Goal: Complete application form

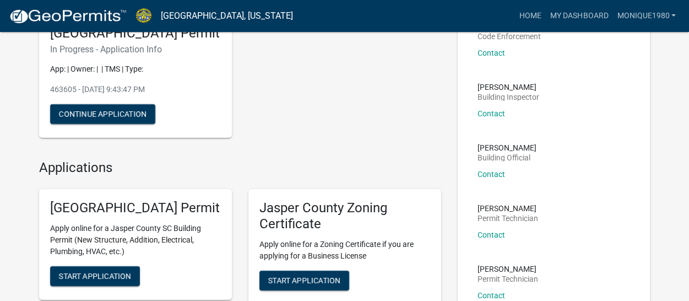
scroll to position [99, 0]
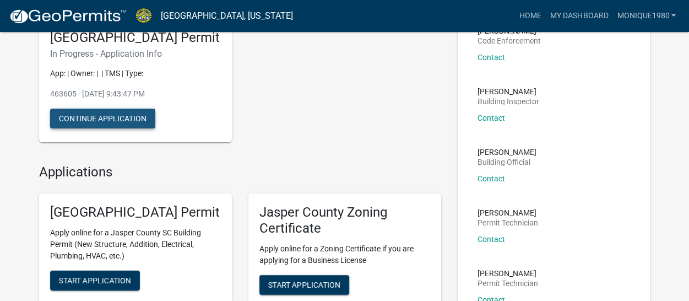
click at [119, 128] on button "Continue Application" at bounding box center [102, 118] width 105 height 20
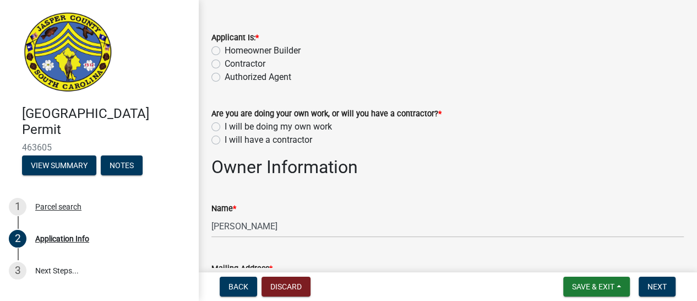
scroll to position [40, 0]
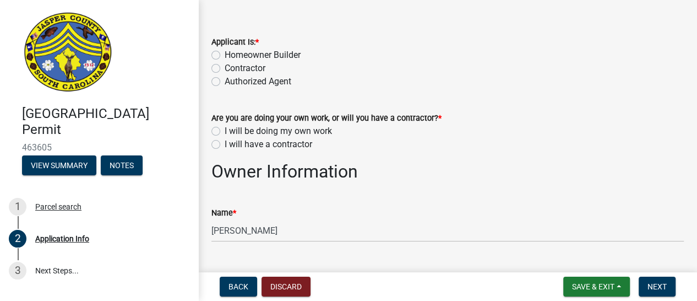
click at [225, 53] on label "Homeowner Builder" at bounding box center [263, 54] width 76 height 13
click at [225, 53] on input "Homeowner Builder" at bounding box center [228, 51] width 7 height 7
radio input "true"
click at [221, 138] on div "I will have a contractor" at bounding box center [447, 144] width 472 height 13
click at [225, 81] on label "Authorized Agent" at bounding box center [258, 81] width 67 height 13
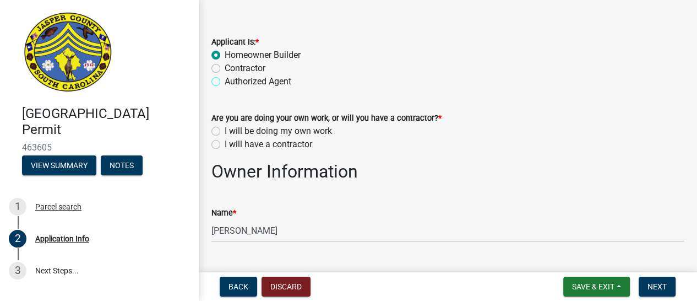
click at [225, 81] on input "Authorized Agent" at bounding box center [228, 78] width 7 height 7
radio input "true"
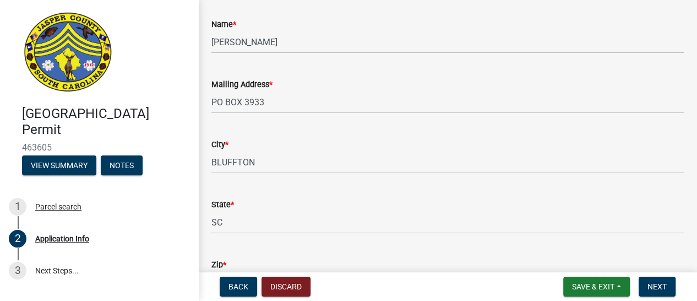
scroll to position [206, 0]
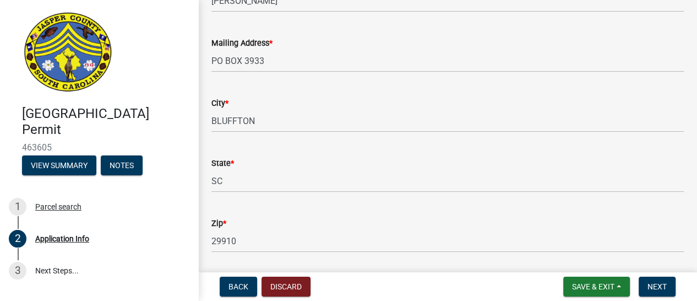
drag, startPoint x: 688, startPoint y: 42, endPoint x: 684, endPoint y: 62, distance: 19.7
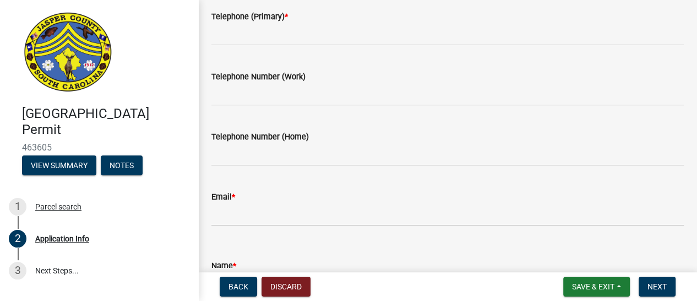
scroll to position [483, 0]
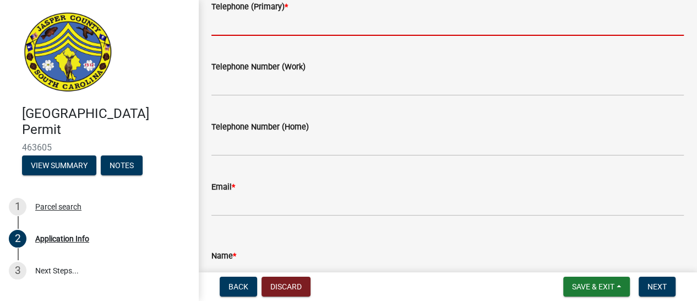
click at [281, 25] on input "Telephone (Primary) *" at bounding box center [447, 24] width 472 height 23
type input "6788368403"
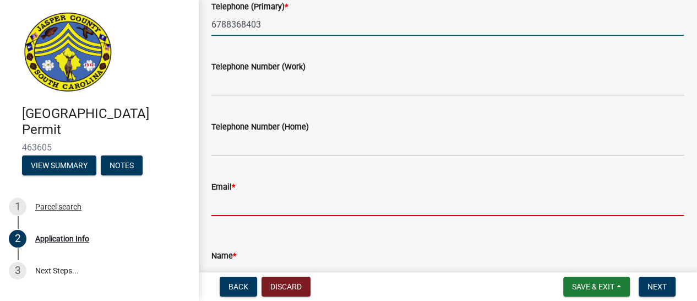
type input "[EMAIL_ADDRESS][DOMAIN_NAME]"
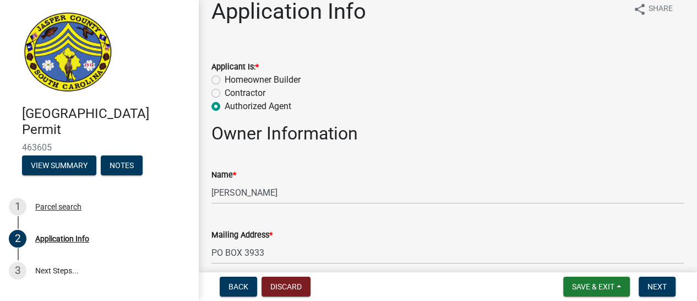
scroll to position [0, 0]
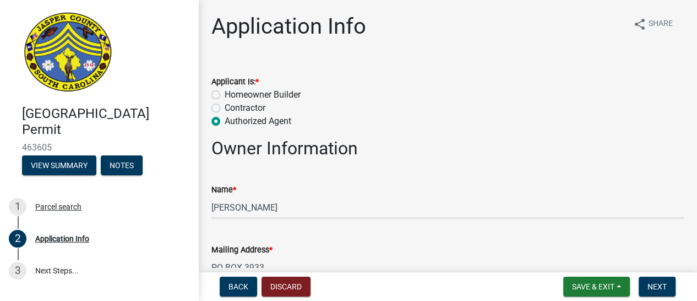
click at [225, 99] on label "Homeowner Builder" at bounding box center [263, 94] width 76 height 13
click at [225, 95] on input "Homeowner Builder" at bounding box center [228, 91] width 7 height 7
radio input "true"
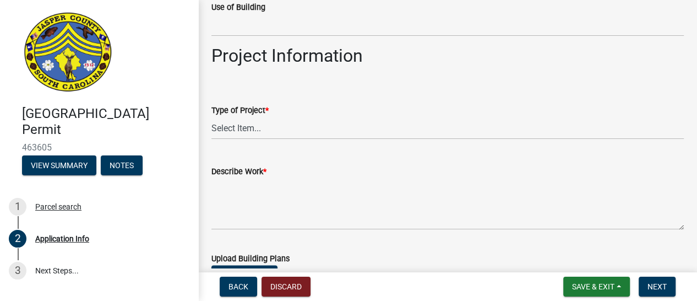
scroll to position [1184, 0]
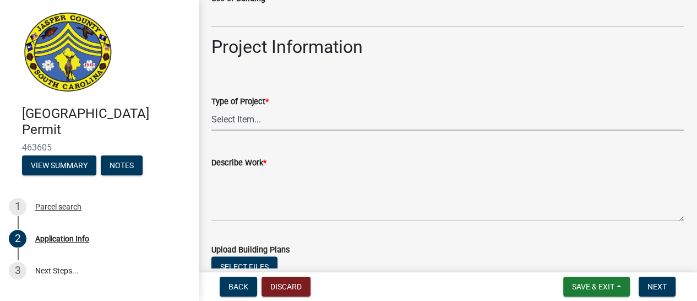
click at [465, 121] on select "Select Item... Construction Trailer/Shipping Container Residential Demolition C…" at bounding box center [447, 119] width 472 height 23
click at [211, 108] on select "Select Item... Construction Trailer/Shipping Container Residential Demolition C…" at bounding box center [447, 119] width 472 height 23
select select "f53fa719-3ff7-48d2-9eb7-3bbc18bb9995"
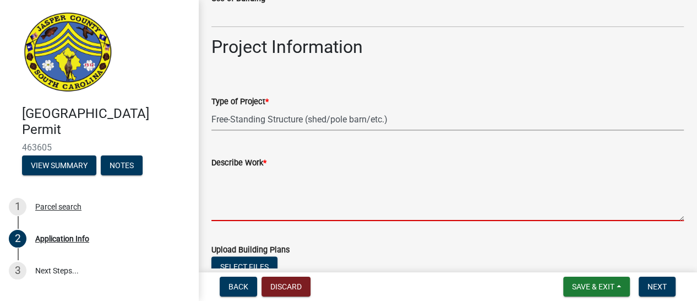
click at [337, 203] on textarea "Describe Work *" at bounding box center [447, 195] width 472 height 52
click at [327, 183] on textarea "Describe Work *" at bounding box center [447, 195] width 472 height 52
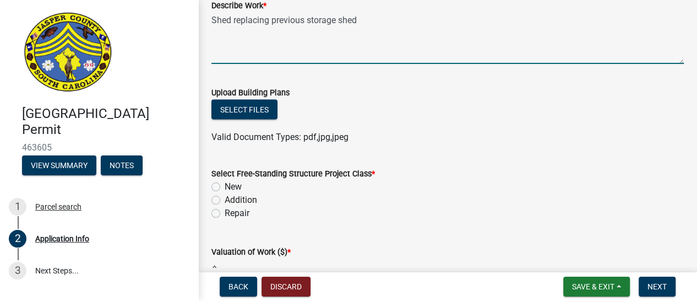
scroll to position [1364, 0]
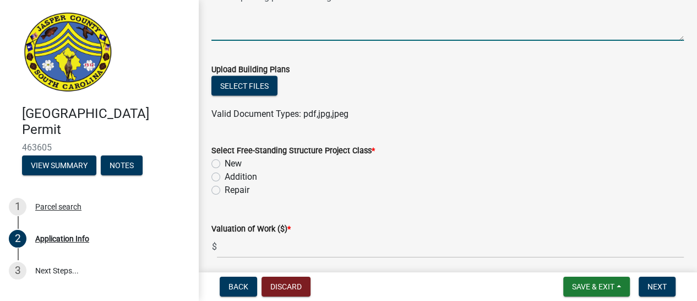
type textarea "Shed replacing previous storage shed"
click at [225, 163] on label "New" at bounding box center [233, 163] width 17 height 13
click at [225, 163] on input "New" at bounding box center [228, 160] width 7 height 7
radio input "true"
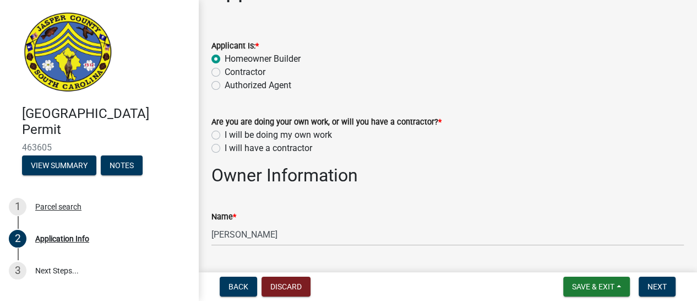
scroll to position [0, 0]
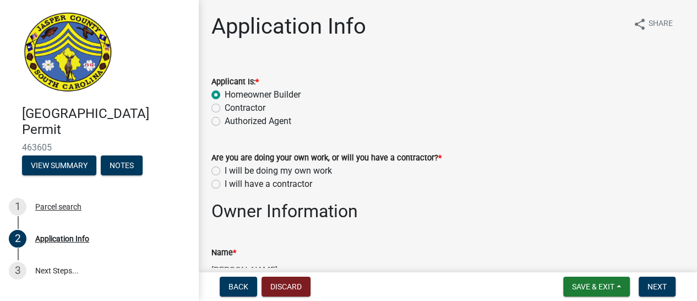
click at [225, 119] on label "Authorized Agent" at bounding box center [258, 121] width 67 height 13
click at [225, 119] on input "Authorized Agent" at bounding box center [228, 118] width 7 height 7
radio input "true"
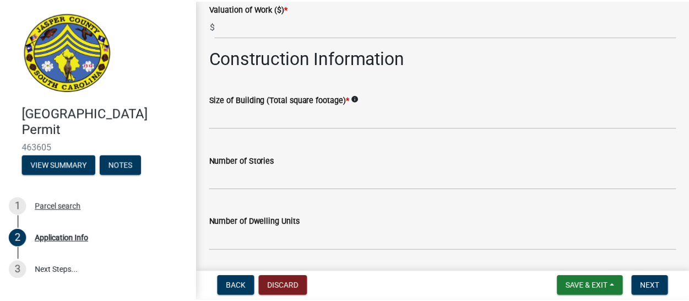
scroll to position [1831, 0]
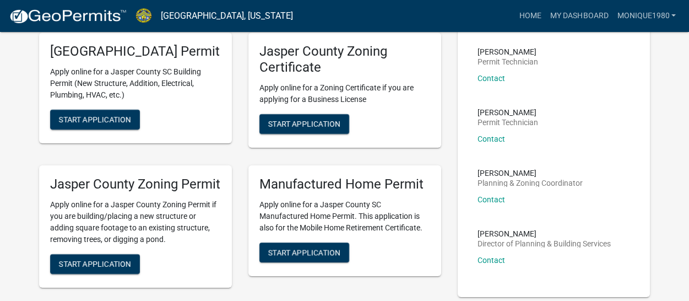
scroll to position [257, 0]
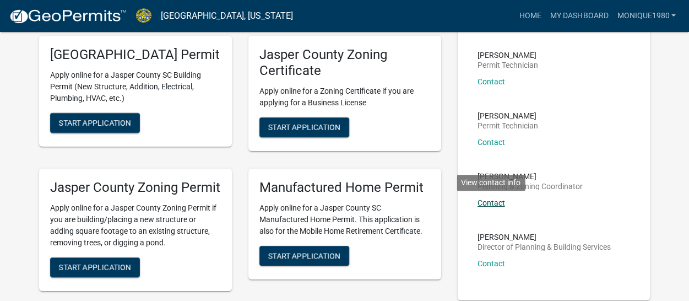
click at [492, 204] on link "Contact" at bounding box center [491, 202] width 28 height 9
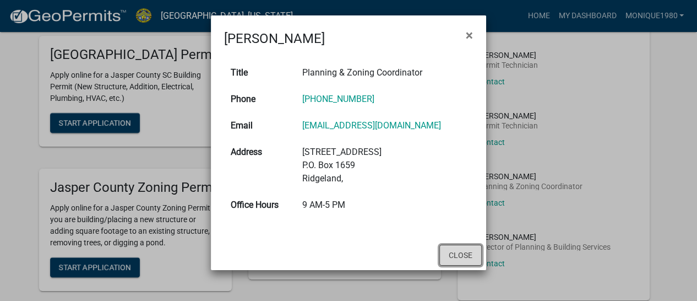
click at [476, 248] on button "Close" at bounding box center [460, 254] width 42 height 21
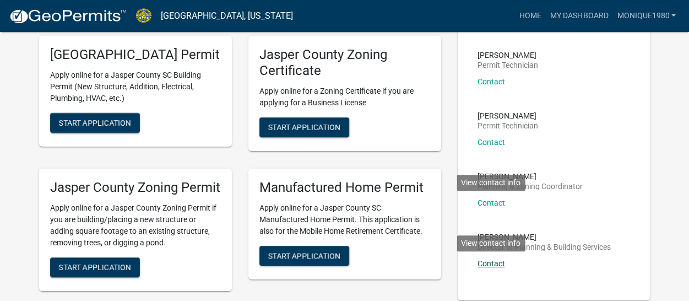
click at [493, 264] on link "Contact" at bounding box center [491, 263] width 28 height 9
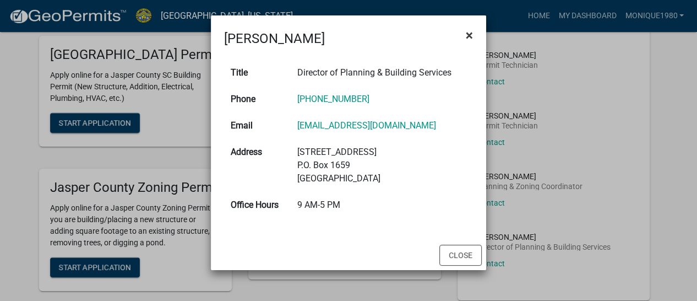
click at [464, 34] on button "×" at bounding box center [469, 35] width 25 height 31
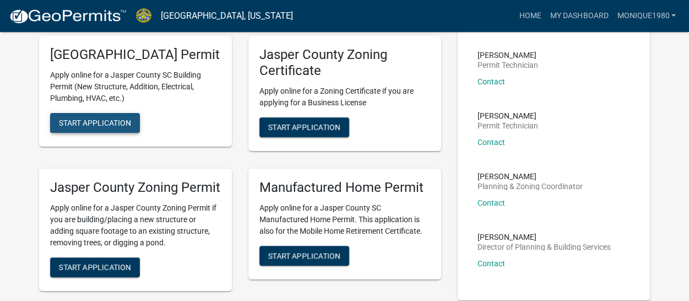
click at [110, 127] on span "Start Application" at bounding box center [95, 122] width 72 height 9
